Goal: Complete application form

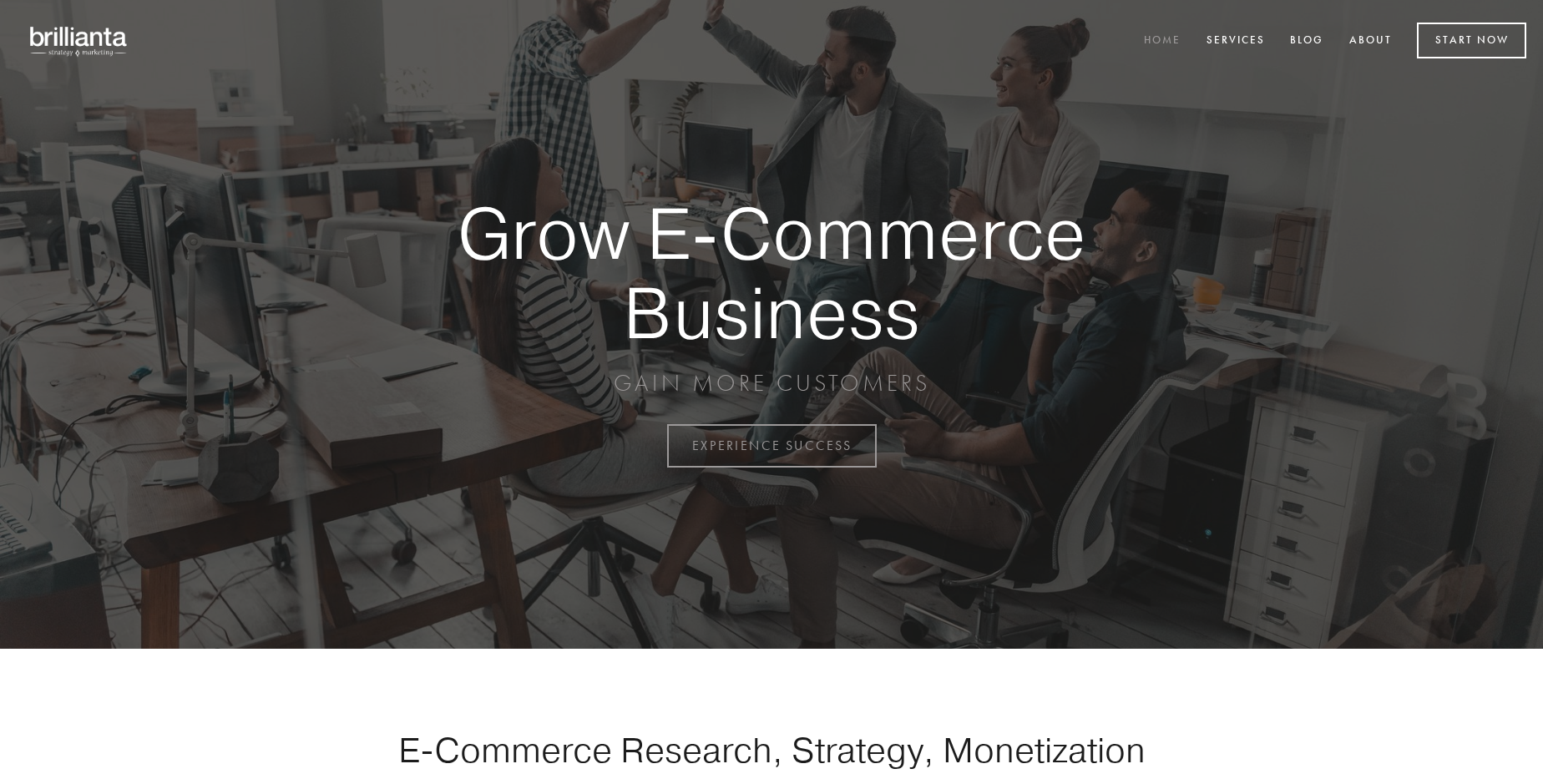
scroll to position [4374, 0]
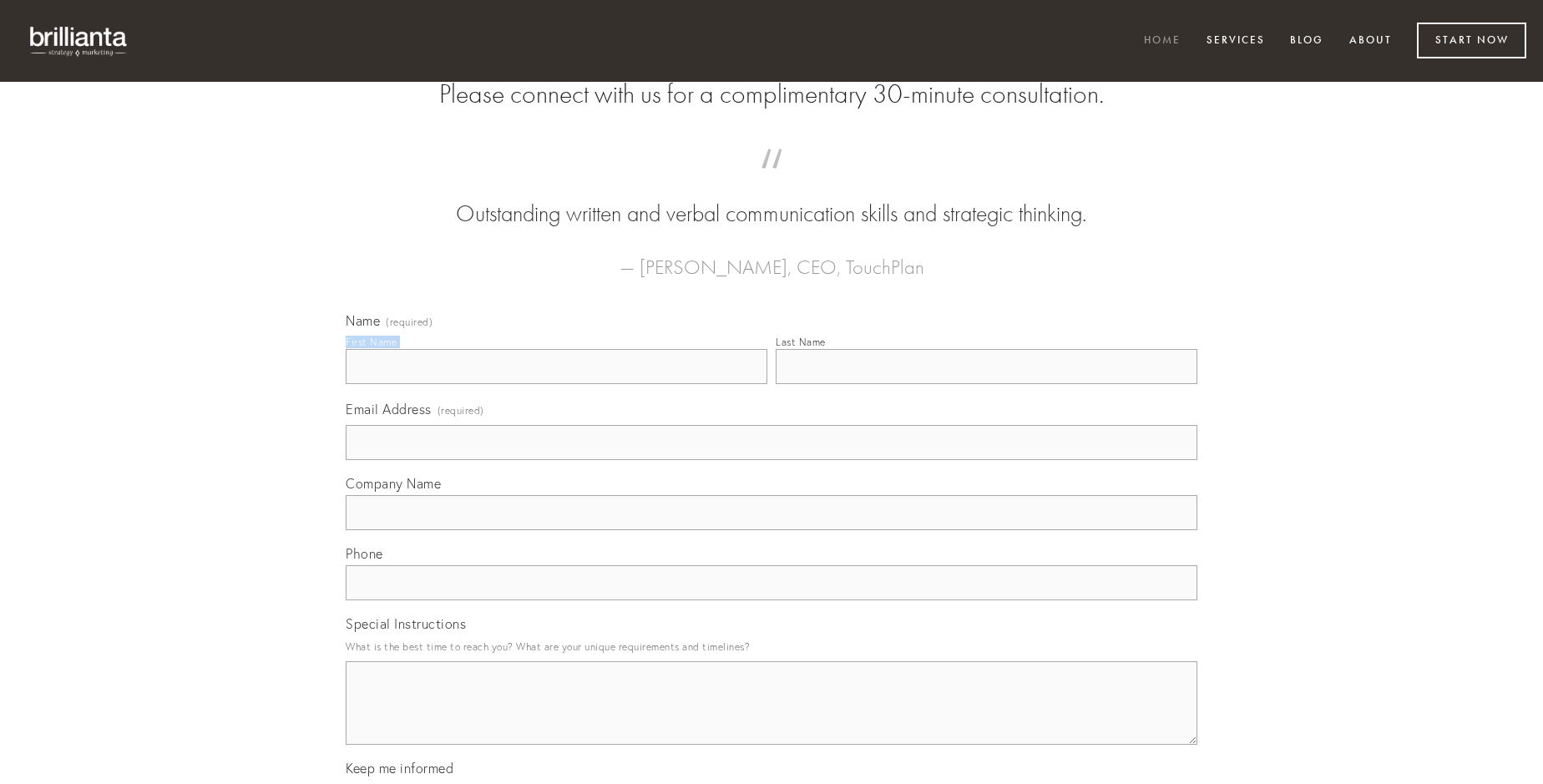
type input "[PERSON_NAME]"
click at [986, 384] on input "Last Name" at bounding box center [986, 367] width 421 height 35
type input "[PERSON_NAME]"
click at [772, 459] on input "Email Address (required)" at bounding box center [771, 443] width 851 height 35
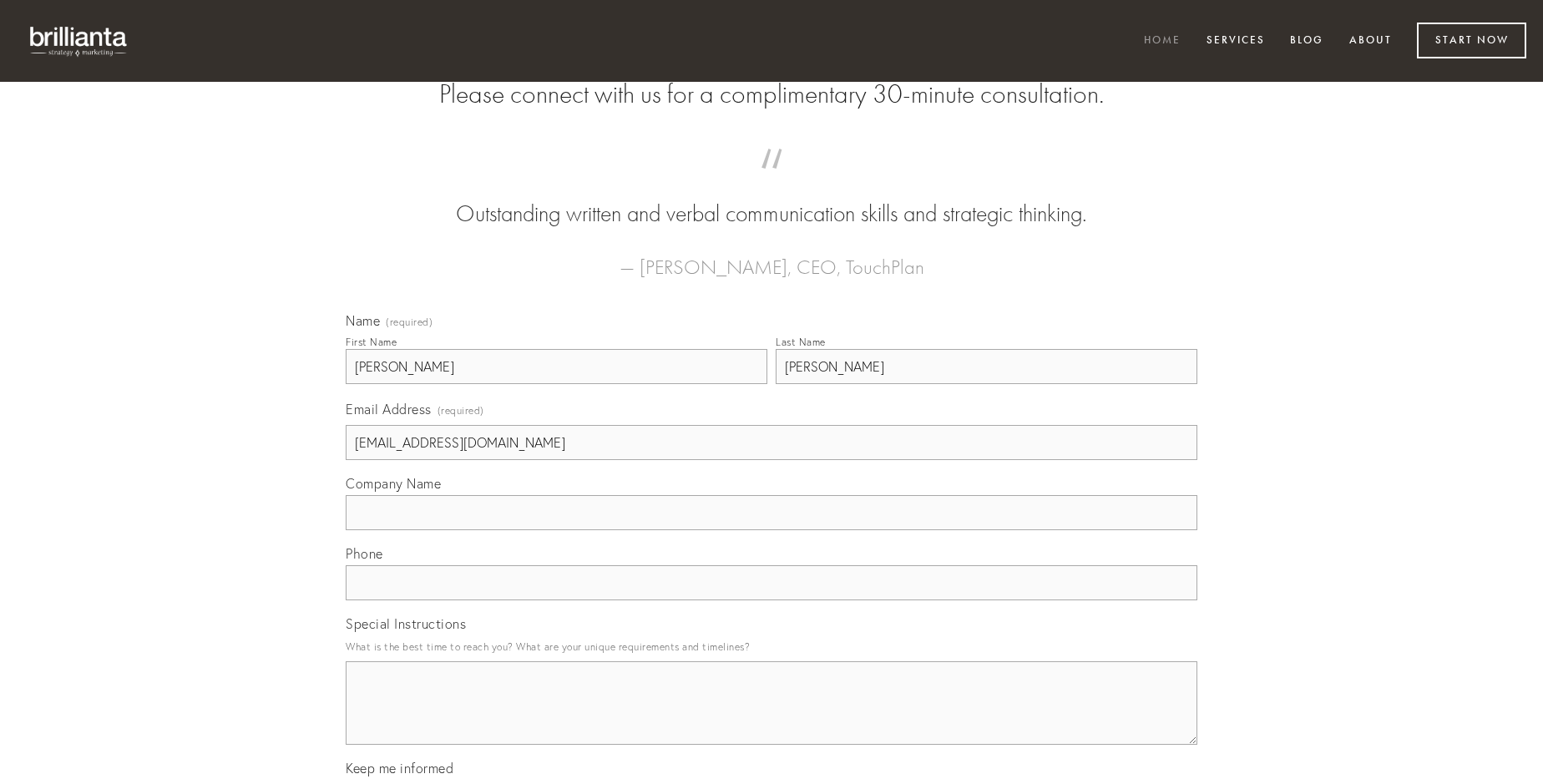
type input "[EMAIL_ADDRESS][DOMAIN_NAME]"
click at [772, 530] on input "Company Name" at bounding box center [771, 513] width 851 height 35
type input "calculus"
click at [772, 600] on input "text" at bounding box center [771, 582] width 851 height 35
click at [772, 717] on textarea "Special Instructions" at bounding box center [771, 702] width 851 height 84
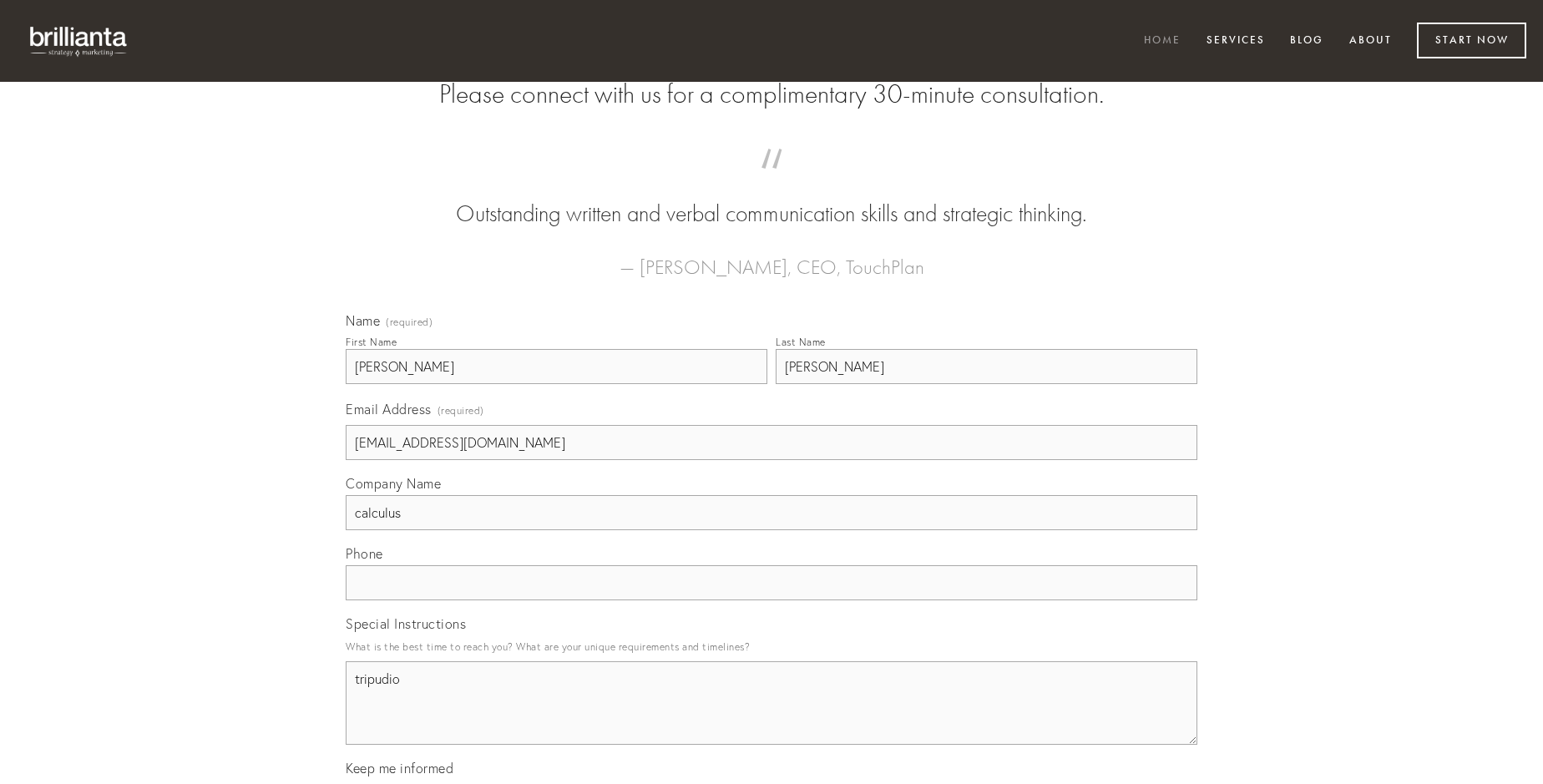
type textarea "tripudio"
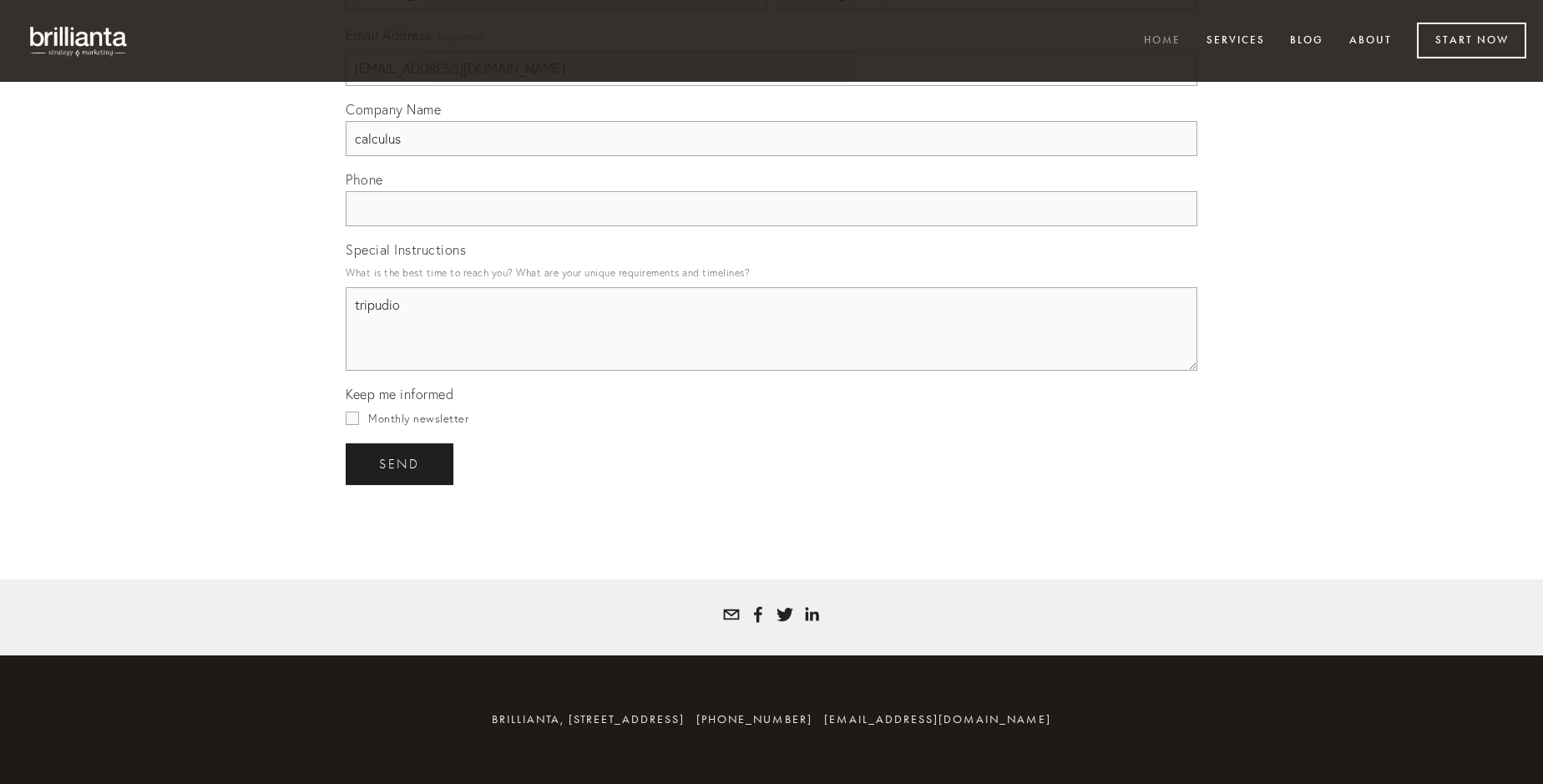
click at [401, 463] on span "send" at bounding box center [400, 463] width 41 height 15
